Goal: Task Accomplishment & Management: Use online tool/utility

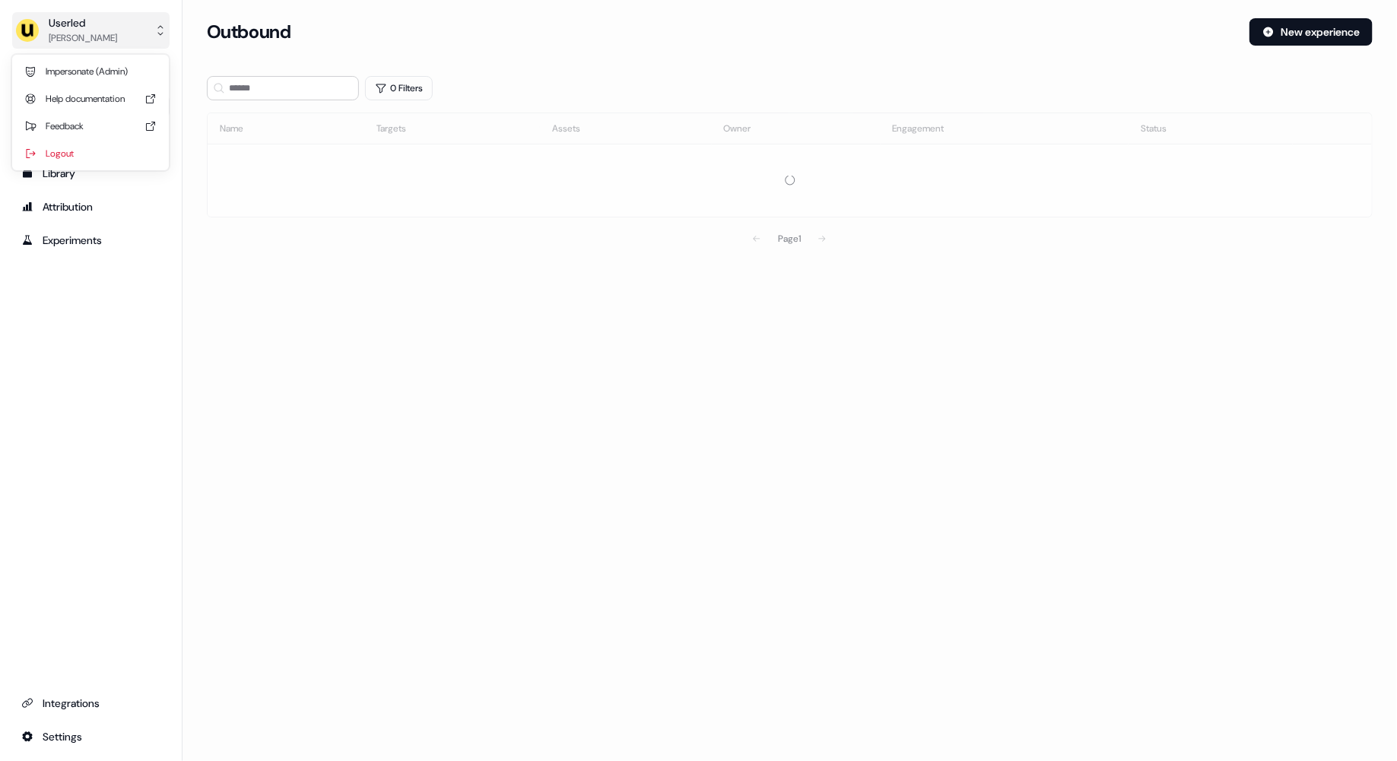
click at [91, 27] on div "Userled" at bounding box center [83, 22] width 68 height 15
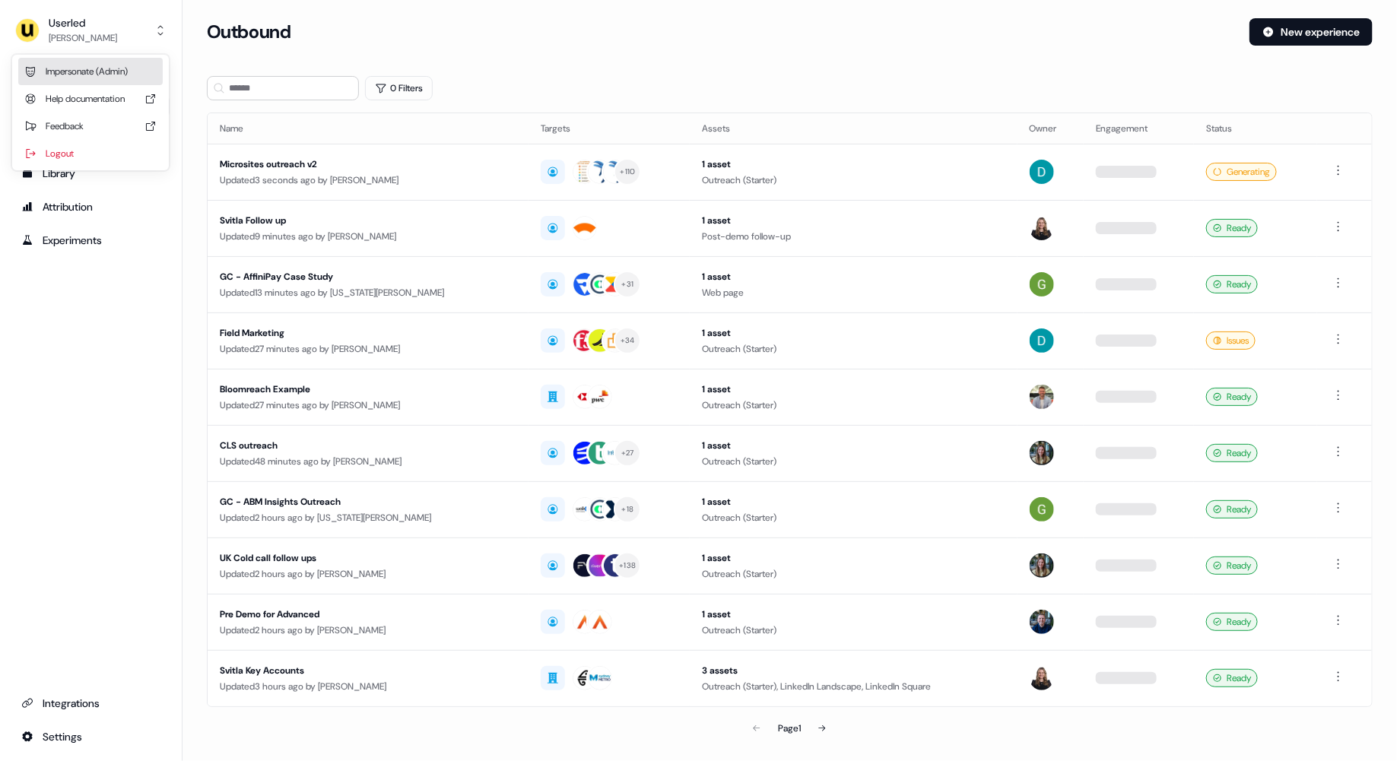
click at [86, 69] on div "Impersonate (Admin)" at bounding box center [90, 71] width 145 height 27
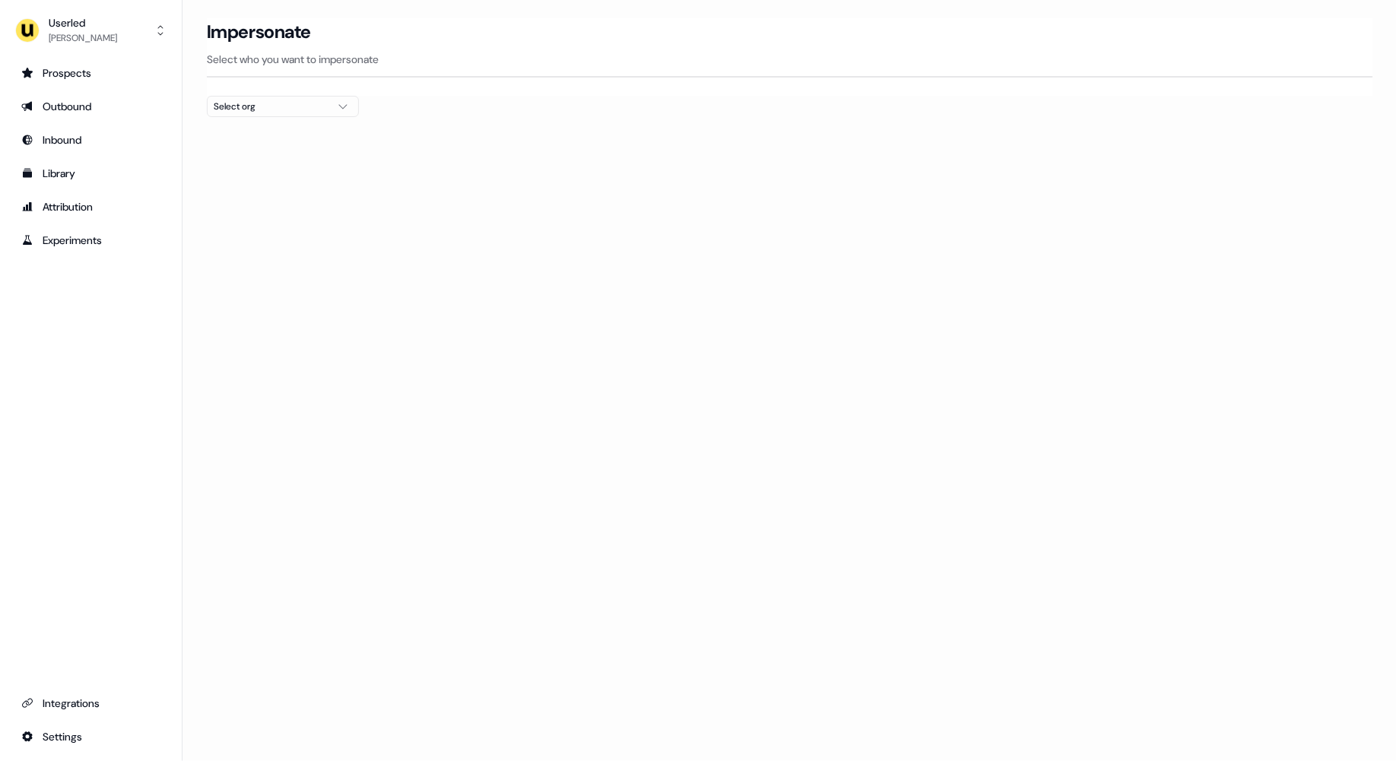
click at [243, 103] on div "Select org" at bounding box center [271, 106] width 114 height 15
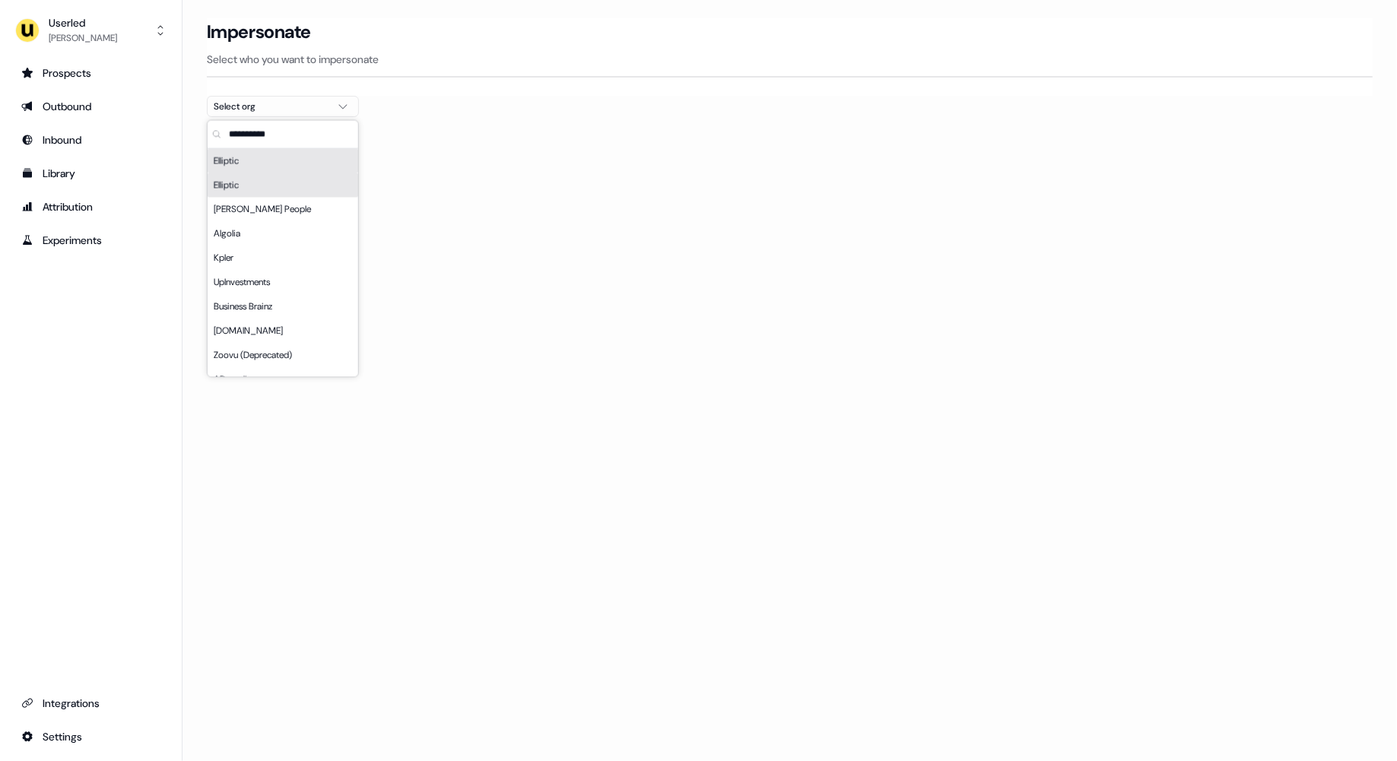
type input "*"
type input "****"
click at [237, 160] on div "Wiiisdom" at bounding box center [283, 161] width 151 height 24
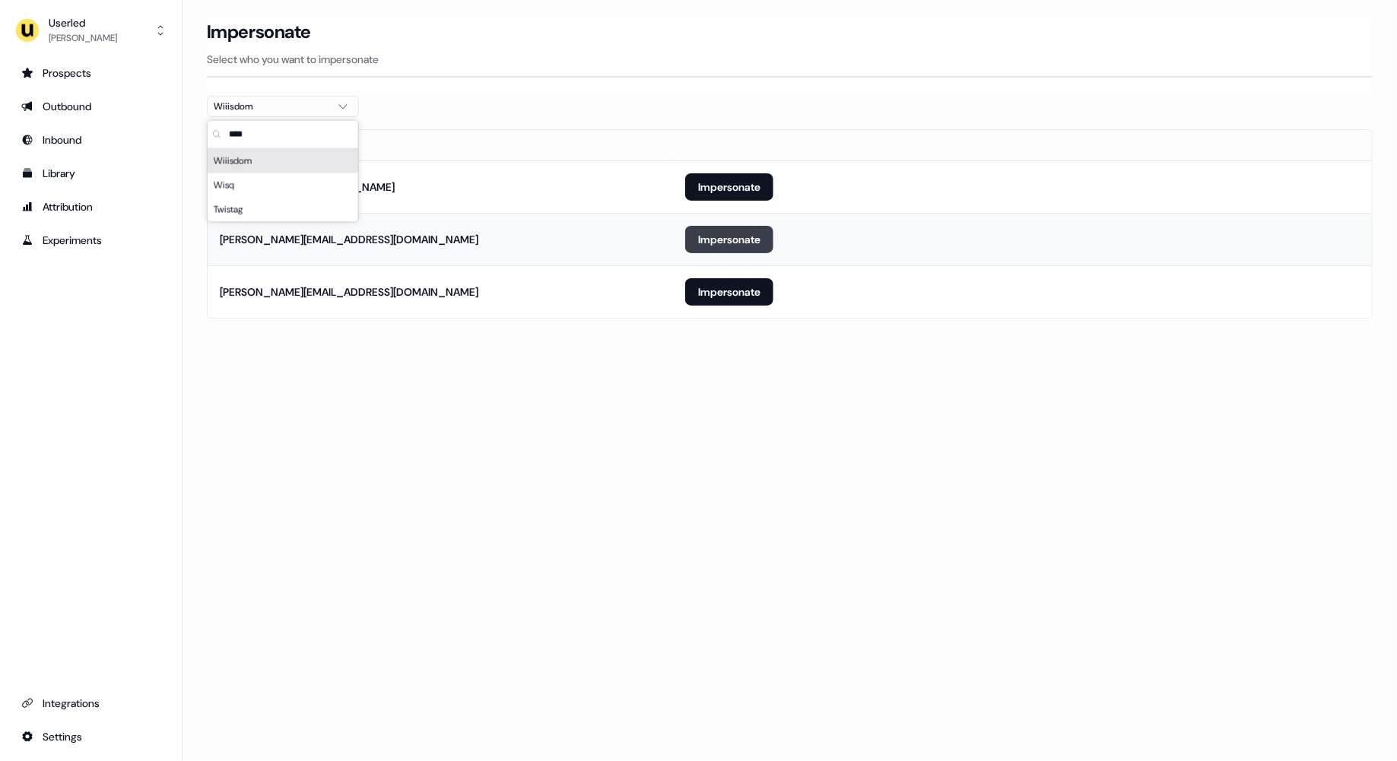
click at [710, 243] on button "Impersonate" at bounding box center [729, 239] width 88 height 27
